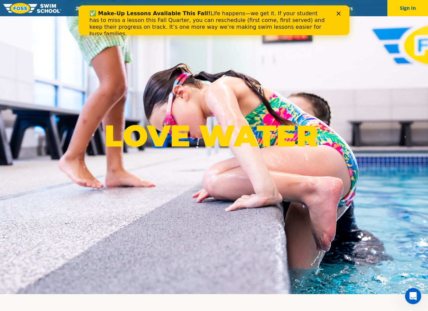
scroll to position [34, 0]
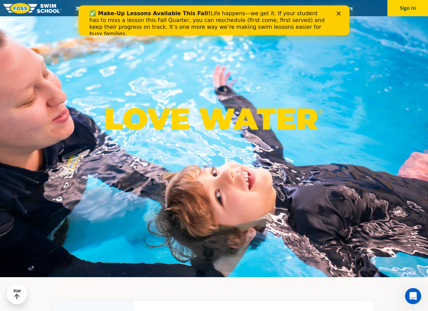
click at [337, 14] on icon "Close" at bounding box center [338, 14] width 4 height 4
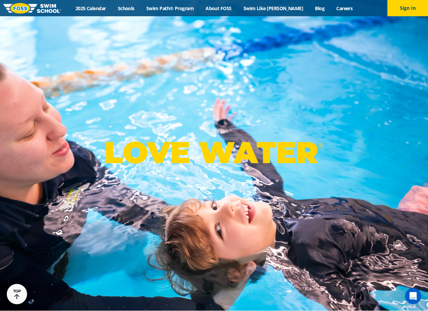
scroll to position [0, 0]
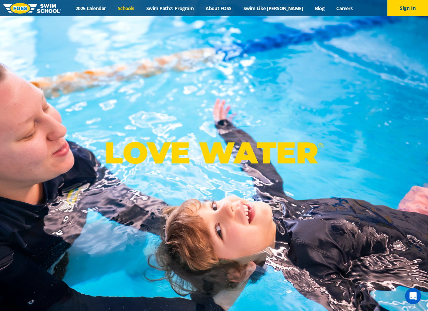
click at [140, 8] on link "Schools" at bounding box center [126, 8] width 28 height 6
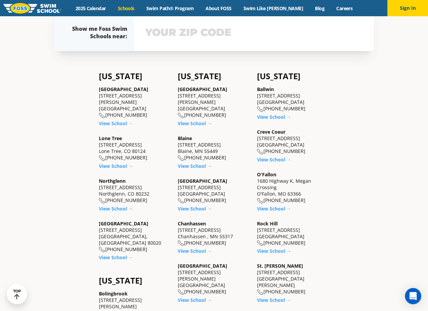
scroll to position [237, 0]
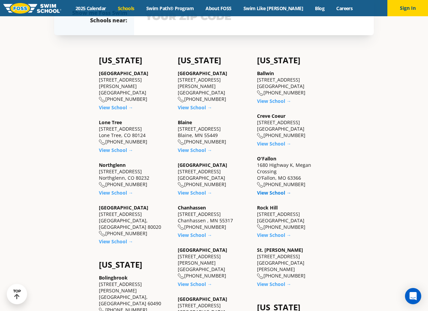
click at [268, 192] on link "View School →" at bounding box center [274, 193] width 34 height 6
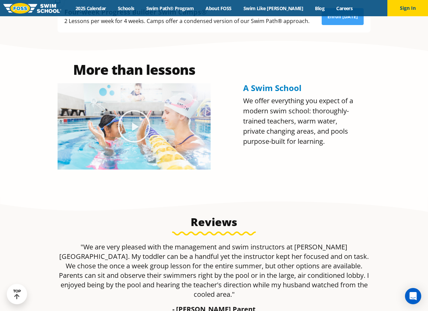
scroll to position [169, 0]
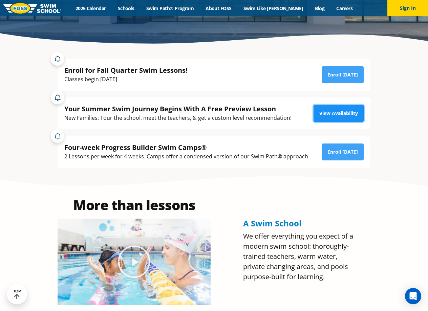
click at [330, 111] on link "View Availability" at bounding box center [338, 113] width 50 height 17
